Goal: Transaction & Acquisition: Purchase product/service

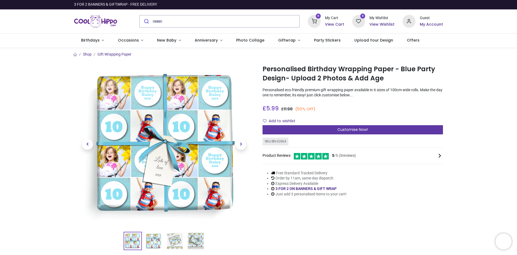
click at [338, 129] on span "Customise Now!" at bounding box center [352, 129] width 30 height 5
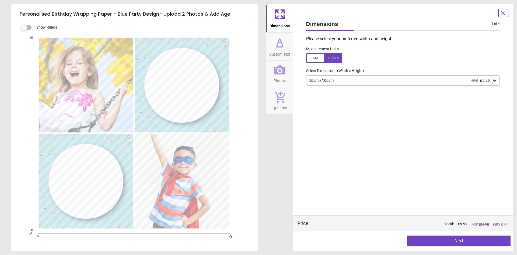
click at [496, 81] on icon at bounding box center [494, 80] width 3 height 2
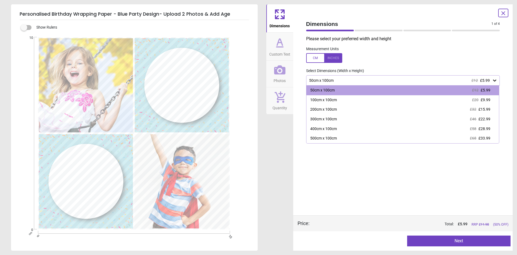
click at [467, 81] on div "50cm x 100cm £12 £5.99" at bounding box center [401, 80] width 184 height 5
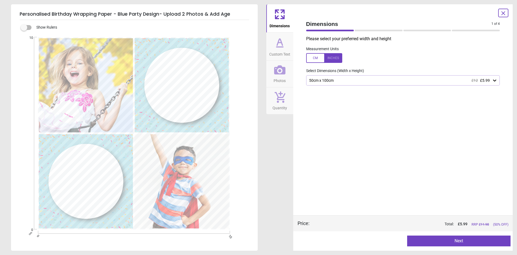
click at [176, 76] on div at bounding box center [182, 85] width 54 height 48
click at [457, 240] on button "Next" at bounding box center [458, 240] width 103 height 11
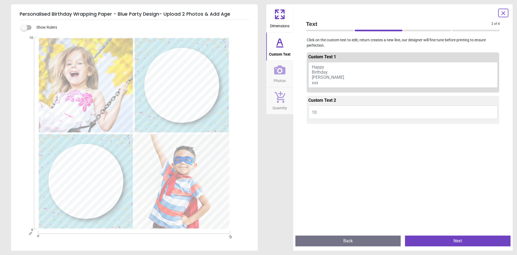
click at [327, 78] on button "Happy Birthday Daisy xxx" at bounding box center [403, 75] width 190 height 26
click at [323, 78] on button "Happy Birthday Daisy xxx" at bounding box center [403, 75] width 190 height 26
click at [316, 73] on span "Happy Birthday Daisy xxx" at bounding box center [328, 74] width 32 height 21
click at [171, 76] on div at bounding box center [182, 85] width 54 height 48
click at [200, 90] on textarea at bounding box center [182, 85] width 54 height 10
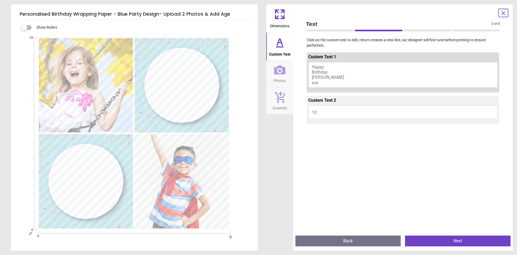
click at [323, 84] on button "Happy Birthday Daisy xxx" at bounding box center [403, 75] width 190 height 26
click at [320, 114] on button "10" at bounding box center [403, 111] width 190 height 13
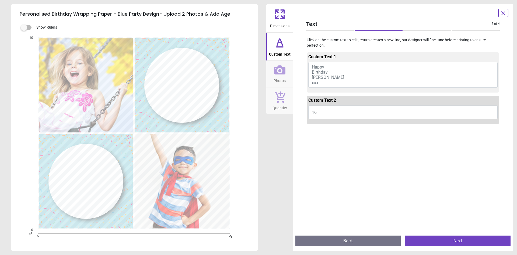
type textarea "**"
click at [336, 64] on button "Happy Birthday Daisy xxx" at bounding box center [403, 75] width 190 height 26
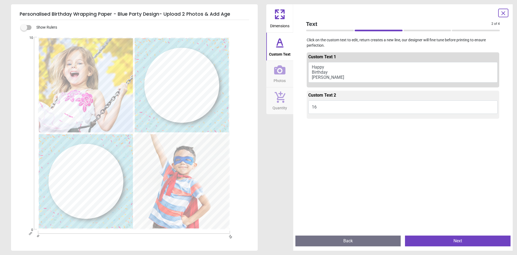
type textarea "***** ******** ******"
click at [454, 243] on button "Next" at bounding box center [458, 240] width 106 height 11
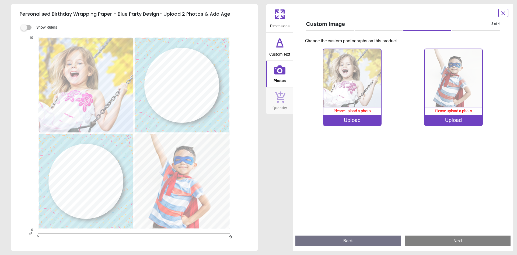
click at [357, 81] on img at bounding box center [352, 78] width 58 height 58
click at [348, 67] on img at bounding box center [352, 78] width 58 height 58
click at [344, 113] on span "Please upload a photo" at bounding box center [352, 111] width 37 height 4
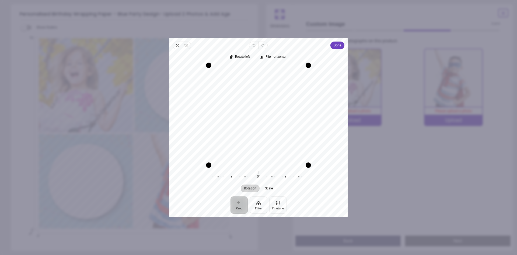
drag, startPoint x: 298, startPoint y: 97, endPoint x: 298, endPoint y: 71, distance: 25.9
click at [298, 71] on div "Recenter" at bounding box center [259, 115] width 170 height 100
drag, startPoint x: 298, startPoint y: 82, endPoint x: 304, endPoint y: 56, distance: 26.7
click at [304, 56] on div "Rotate left Flip horizontal Recenter Rotation Scale 0° Reset" at bounding box center [258, 122] width 178 height 147
drag, startPoint x: 280, startPoint y: 106, endPoint x: 280, endPoint y: 87, distance: 18.9
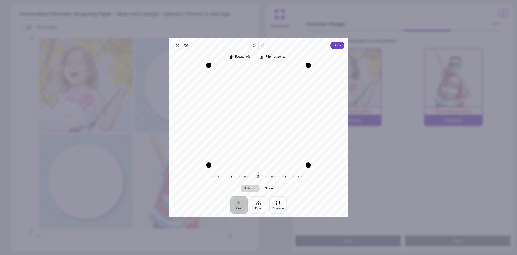
click at [280, 87] on div "Recenter" at bounding box center [259, 115] width 170 height 100
drag, startPoint x: 280, startPoint y: 87, endPoint x: 279, endPoint y: 66, distance: 20.8
click at [279, 67] on div "Recenter" at bounding box center [259, 115] width 170 height 100
click at [269, 187] on span "Scale" at bounding box center [269, 187] width 8 height 3
click at [252, 189] on span "Rotation" at bounding box center [250, 187] width 12 height 3
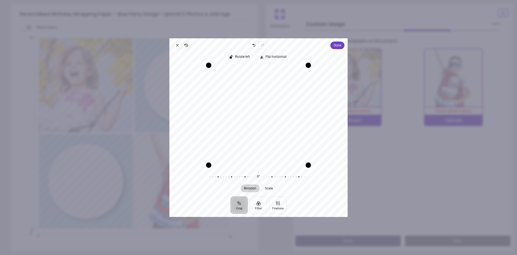
click at [244, 206] on button "Crop" at bounding box center [239, 204] width 17 height 17
drag, startPoint x: 297, startPoint y: 87, endPoint x: 300, endPoint y: 61, distance: 26.1
click at [300, 61] on div "Rotate left Flip horizontal Recenter Rotation Scale 0° Reset 0% Reset" at bounding box center [258, 122] width 178 height 147
drag, startPoint x: 301, startPoint y: 81, endPoint x: 307, endPoint y: 59, distance: 23.5
click at [307, 59] on div "Rotate left Flip horizontal Recenter Rotation Scale 0° Reset 0% Reset" at bounding box center [258, 122] width 178 height 147
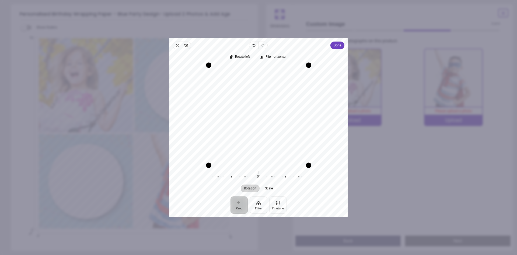
drag, startPoint x: 306, startPoint y: 75, endPoint x: 307, endPoint y: 65, distance: 10.3
click at [307, 65] on div "Recenter" at bounding box center [259, 115] width 170 height 100
drag, startPoint x: 295, startPoint y: 67, endPoint x: 317, endPoint y: 72, distance: 22.3
click at [317, 72] on div "Recenter" at bounding box center [259, 115] width 170 height 100
drag, startPoint x: 210, startPoint y: 115, endPoint x: 206, endPoint y: 107, distance: 9.7
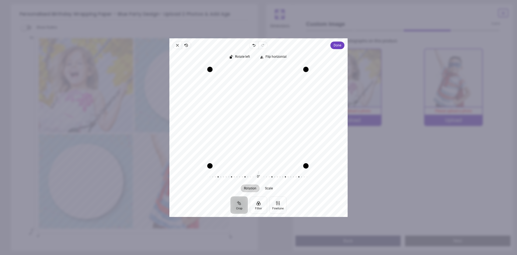
click at [206, 107] on div "Recenter" at bounding box center [259, 115] width 170 height 100
drag, startPoint x: 306, startPoint y: 165, endPoint x: 363, endPoint y: 170, distance: 57.3
click at [363, 155] on div "× Trustpilot Product Reviews 5 /5 ( 3 reviews) Alastair Fraser Well worth the m…" at bounding box center [353, 135] width 180 height 39
drag, startPoint x: 305, startPoint y: 70, endPoint x: 329, endPoint y: 105, distance: 42.0
click at [329, 105] on div "Recenter" at bounding box center [259, 115] width 170 height 100
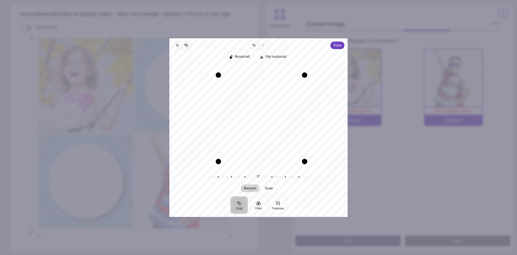
drag, startPoint x: 210, startPoint y: 120, endPoint x: 218, endPoint y: 126, distance: 9.4
click at [218, 126] on div "Drag edge l" at bounding box center [218, 118] width 5 height 86
drag, startPoint x: 259, startPoint y: 116, endPoint x: 286, endPoint y: 116, distance: 26.9
click at [286, 116] on div "Recenter" at bounding box center [259, 115] width 170 height 100
click at [246, 57] on span "Rotate left" at bounding box center [242, 57] width 15 height 4
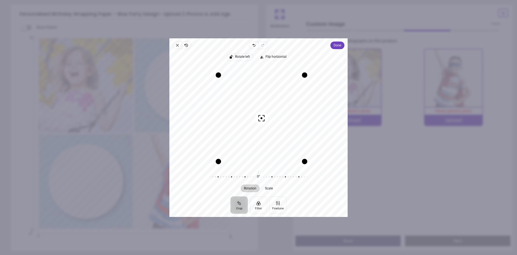
click at [246, 57] on span "Rotate left" at bounding box center [242, 57] width 15 height 4
drag, startPoint x: 273, startPoint y: 119, endPoint x: 234, endPoint y: 122, distance: 39.2
click div "Recenter"
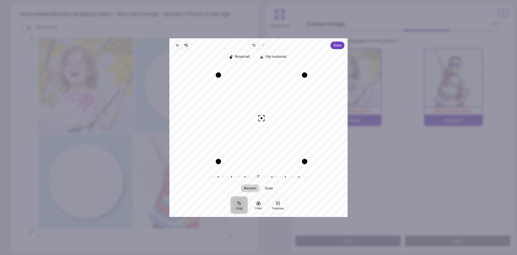
drag, startPoint x: 240, startPoint y: 121, endPoint x: 257, endPoint y: 119, distance: 16.6
click div "Recenter"
click span "Done"
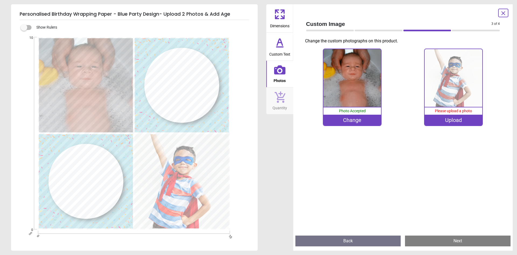
click div "Upload"
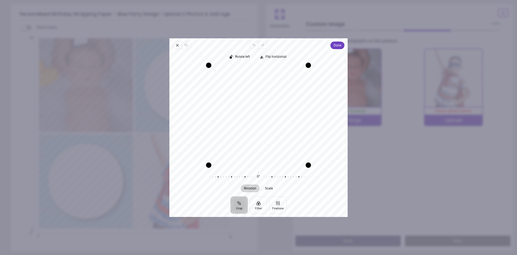
drag, startPoint x: 257, startPoint y: 98, endPoint x: 256, endPoint y: 120, distance: 22.4
click div "Recenter"
click span "Done"
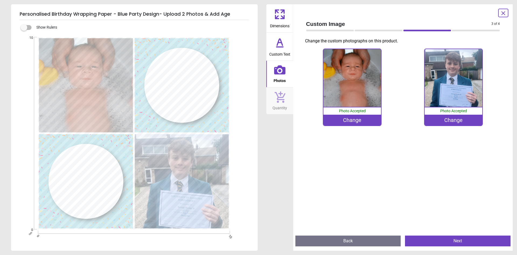
click button "Next"
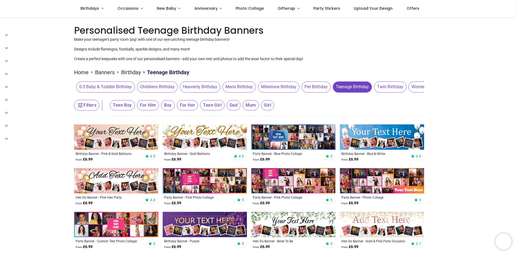
scroll to position [90, 0]
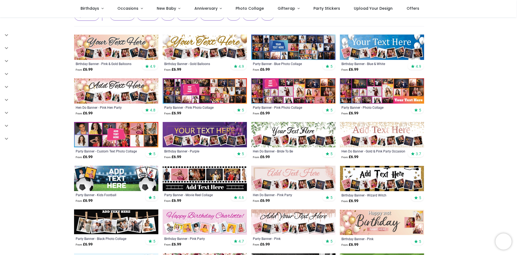
click at [284, 61] on div "Party Banner - Blue Photo Collage From £ 6.99 5" at bounding box center [293, 67] width 84 height 14
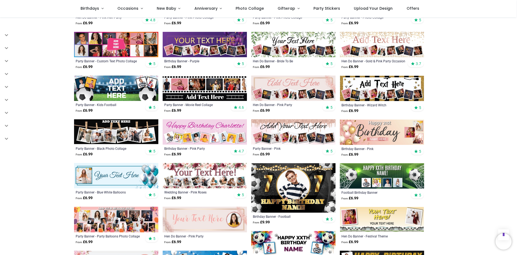
scroll to position [269, 0]
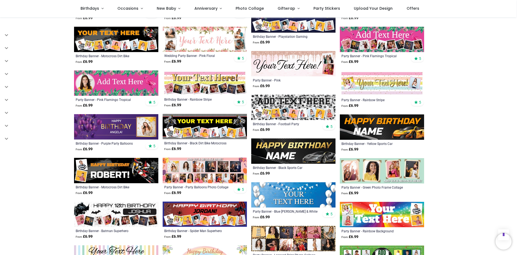
scroll to position [449, 0]
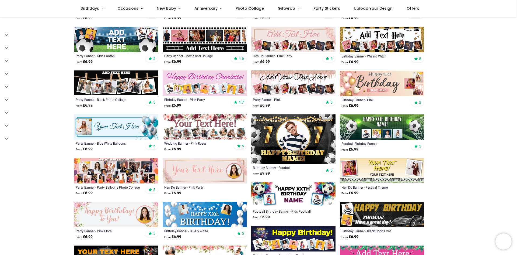
scroll to position [90, 0]
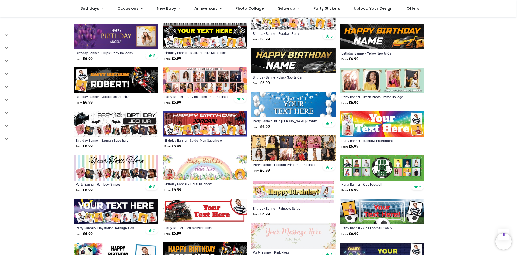
scroll to position [539, 0]
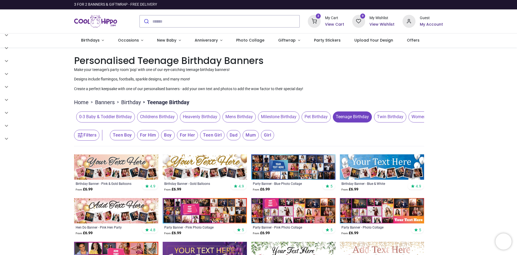
click at [276, 168] on img at bounding box center [293, 166] width 84 height 25
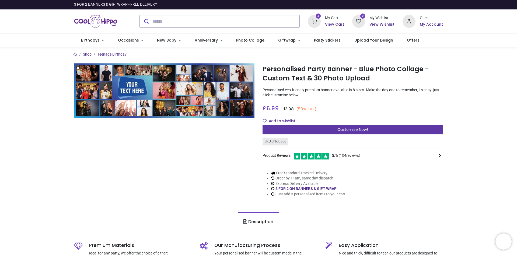
click at [343, 128] on span "Customise Now!" at bounding box center [352, 129] width 30 height 5
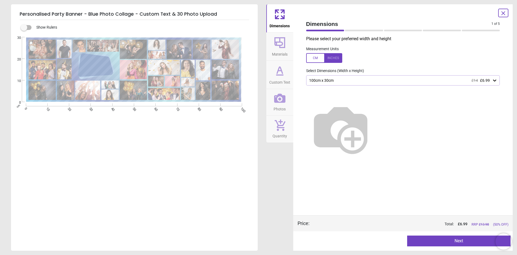
click at [494, 78] on icon at bounding box center [494, 80] width 5 height 5
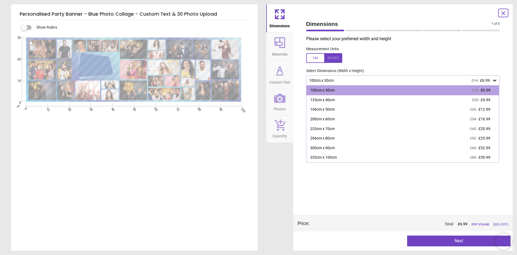
click at [494, 79] on icon at bounding box center [494, 80] width 5 height 5
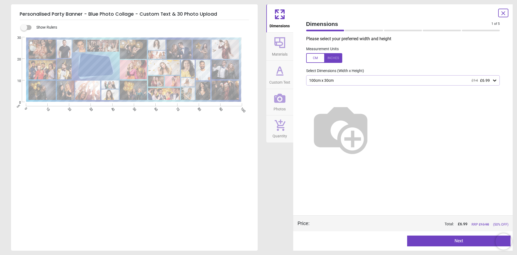
click at [496, 79] on icon at bounding box center [494, 80] width 5 height 5
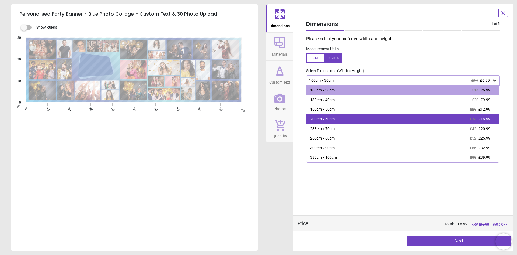
click at [316, 121] on div "200cm x 60cm" at bounding box center [322, 118] width 25 height 5
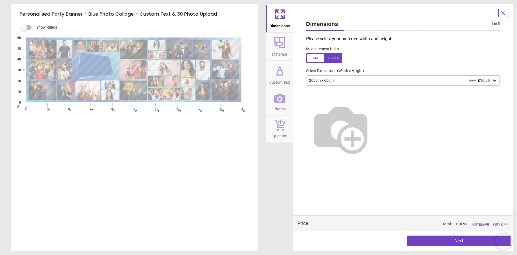
click at [498, 79] on div "200cm x 60cm £34 £16.99" at bounding box center [403, 80] width 194 height 10
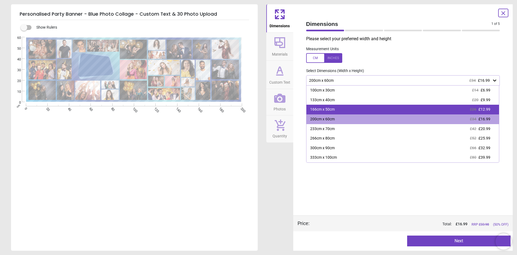
click at [484, 111] on span "£12.99" at bounding box center [485, 109] width 12 height 4
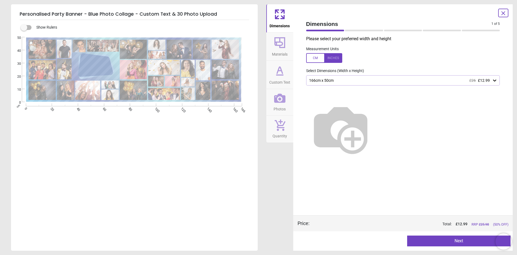
click at [461, 239] on button "Next" at bounding box center [458, 240] width 103 height 11
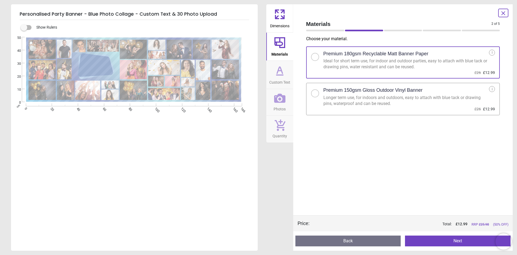
click at [314, 93] on div at bounding box center [315, 93] width 3 height 3
click at [447, 239] on button "Next" at bounding box center [458, 240] width 106 height 11
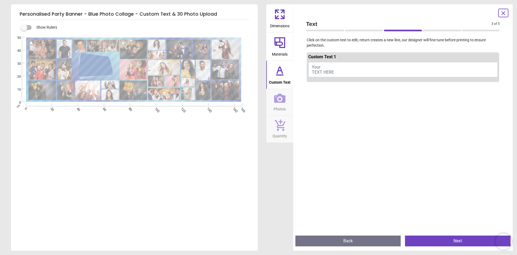
click at [322, 70] on span "Your TEXT HERE" at bounding box center [323, 69] width 22 height 10
click at [325, 67] on button "hAPPY 16TH BIRTHDAY GEORGE" at bounding box center [403, 69] width 190 height 15
click at [313, 67] on button "hAPPY 16TH BIRTHDAY GEORGE" at bounding box center [403, 69] width 190 height 15
click at [345, 73] on button "hAPPY 16TH BIRTHDAY GEORGE" at bounding box center [403, 69] width 190 height 15
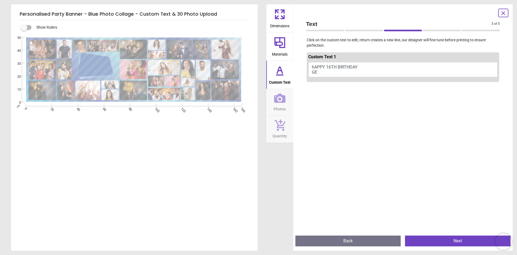
scroll to position [0, 0]
type textarea "*"
click at [280, 75] on icon at bounding box center [280, 75] width 6 height 0
click at [283, 72] on icon at bounding box center [279, 70] width 5 height 6
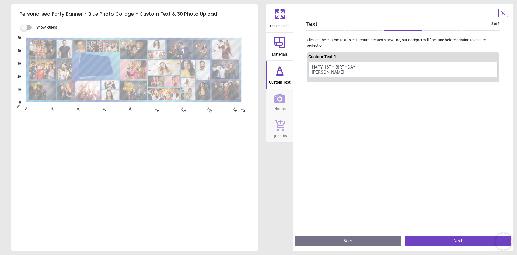
click at [278, 82] on span "Custom Text" at bounding box center [280, 81] width 22 height 8
click at [279, 73] on icon at bounding box center [279, 70] width 13 height 13
click at [321, 68] on button "HAPY 16TH BIRTHDAY GEORGE" at bounding box center [403, 69] width 190 height 15
type textarea "*"
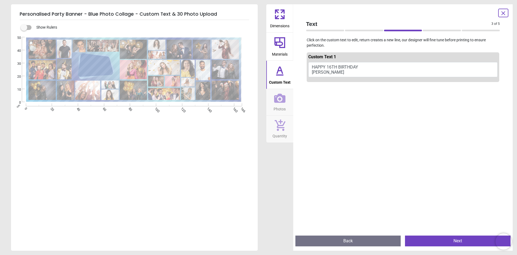
type textarea "**********"
click at [458, 242] on button "Next" at bounding box center [458, 240] width 106 height 11
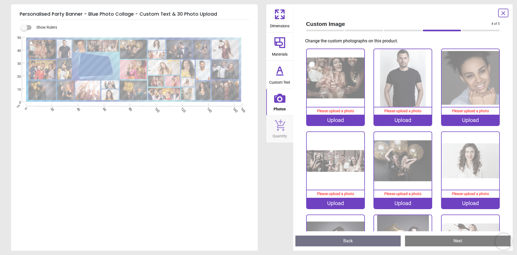
click at [327, 120] on div "Upload" at bounding box center [336, 119] width 58 height 11
click at [338, 95] on img at bounding box center [336, 78] width 58 height 58
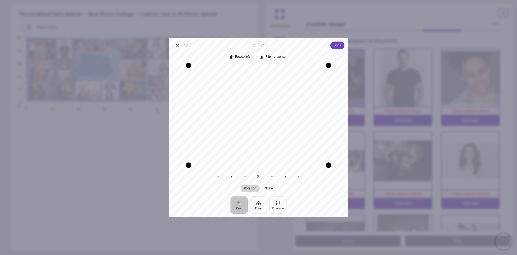
drag, startPoint x: 319, startPoint y: 89, endPoint x: 320, endPoint y: 77, distance: 11.3
click at [320, 77] on div "Recenter" at bounding box center [259, 115] width 170 height 100
click at [339, 45] on span "Done" at bounding box center [338, 45] width 8 height 6
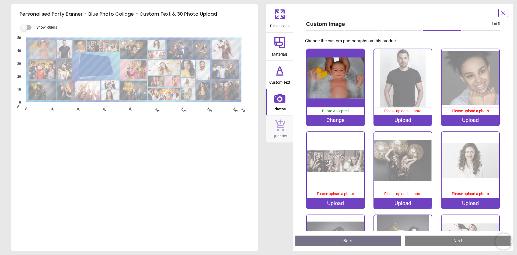
click at [394, 117] on div "Upload" at bounding box center [403, 119] width 58 height 11
click at [396, 115] on div "Upload" at bounding box center [403, 119] width 58 height 11
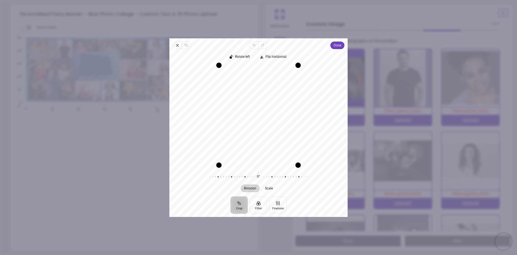
click at [258, 111] on div "Recenter" at bounding box center [259, 115] width 170 height 100
click at [336, 45] on span "Done" at bounding box center [338, 45] width 8 height 6
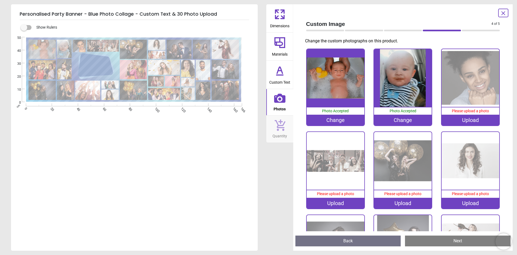
click at [463, 116] on div "Upload" at bounding box center [471, 119] width 58 height 11
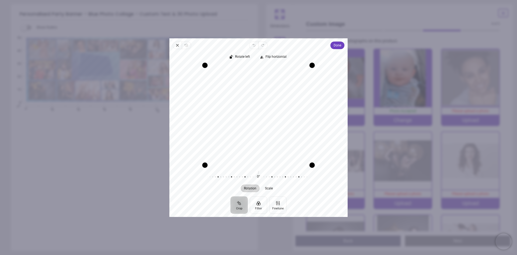
drag, startPoint x: 253, startPoint y: 110, endPoint x: 262, endPoint y: 128, distance: 19.4
click at [262, 128] on div "Recenter" at bounding box center [259, 115] width 170 height 100
click at [334, 46] on span "Done" at bounding box center [338, 45] width 8 height 6
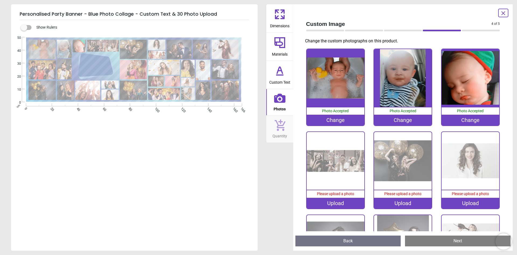
click at [319, 201] on div "Upload" at bounding box center [336, 202] width 58 height 11
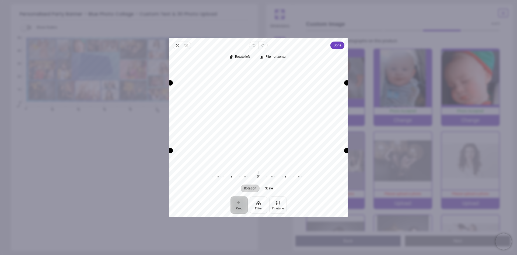
drag, startPoint x: 256, startPoint y: 148, endPoint x: 263, endPoint y: 161, distance: 14.3
click at [259, 185] on div "Rotate left Flip horizontal Recenter Rotation Scale 0° Reset" at bounding box center [258, 122] width 178 height 147
click at [277, 57] on span "Flip horizontal" at bounding box center [276, 57] width 21 height 4
drag, startPoint x: 262, startPoint y: 83, endPoint x: 265, endPoint y: 54, distance: 30.0
click at [265, 54] on div "Rotate left Flip horizontal Recenter Rotation Scale 0° Reset" at bounding box center [258, 122] width 178 height 147
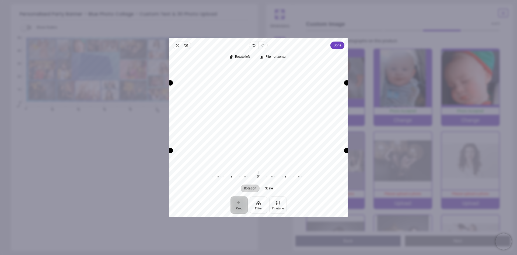
drag, startPoint x: 261, startPoint y: 148, endPoint x: 262, endPoint y: 142, distance: 5.1
click at [261, 182] on div "Rotate left Flip horizontal Recenter Rotation Scale 0° Reset" at bounding box center [258, 122] width 178 height 147
drag, startPoint x: 248, startPoint y: 106, endPoint x: 225, endPoint y: 179, distance: 76.3
click at [225, 179] on div "Rotate left Flip horizontal Recenter Rotation Scale 0° Reset" at bounding box center [258, 122] width 178 height 147
click at [268, 57] on span "Flip horizontal" at bounding box center [276, 57] width 21 height 4
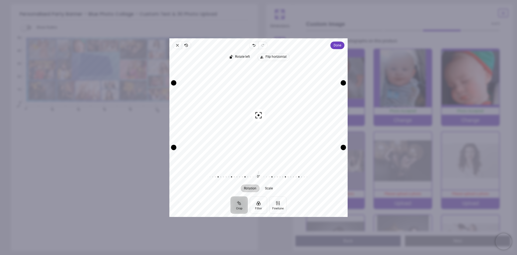
click at [268, 57] on span "Flip horizontal" at bounding box center [276, 57] width 21 height 4
click at [270, 189] on span "Scale" at bounding box center [269, 187] width 8 height 3
click at [269, 177] on div at bounding box center [309, 176] width 103 height 15
click at [266, 176] on div at bounding box center [309, 176] width 103 height 15
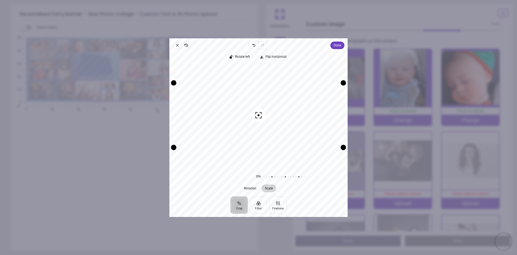
click at [273, 176] on div at bounding box center [309, 176] width 103 height 15
click at [279, 209] on button "Finetune" at bounding box center [277, 204] width 17 height 17
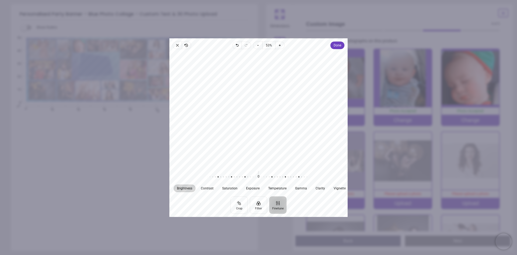
click at [248, 126] on div at bounding box center [258, 109] width 178 height 116
drag, startPoint x: 253, startPoint y: 144, endPoint x: 252, endPoint y: 163, distance: 19.8
click at [252, 163] on div at bounding box center [258, 109] width 178 height 116
click at [267, 78] on div at bounding box center [258, 109] width 178 height 116
click at [280, 46] on icon "button" at bounding box center [279, 44] width 1 height 1
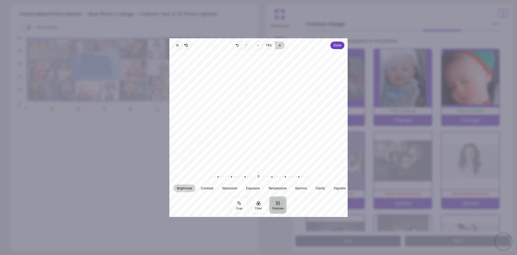
click at [280, 46] on icon "button" at bounding box center [279, 44] width 1 height 1
click at [257, 46] on icon "button" at bounding box center [257, 45] width 4 height 4
click at [257, 46] on icon "button" at bounding box center [258, 45] width 4 height 4
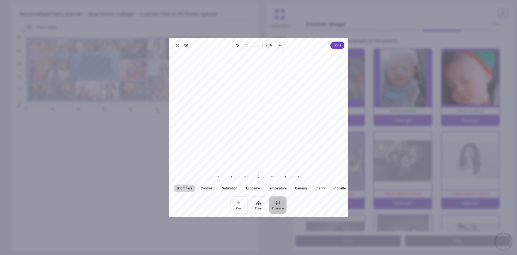
click at [260, 125] on div at bounding box center [258, 109] width 178 height 116
